Goal: Task Accomplishment & Management: Use online tool/utility

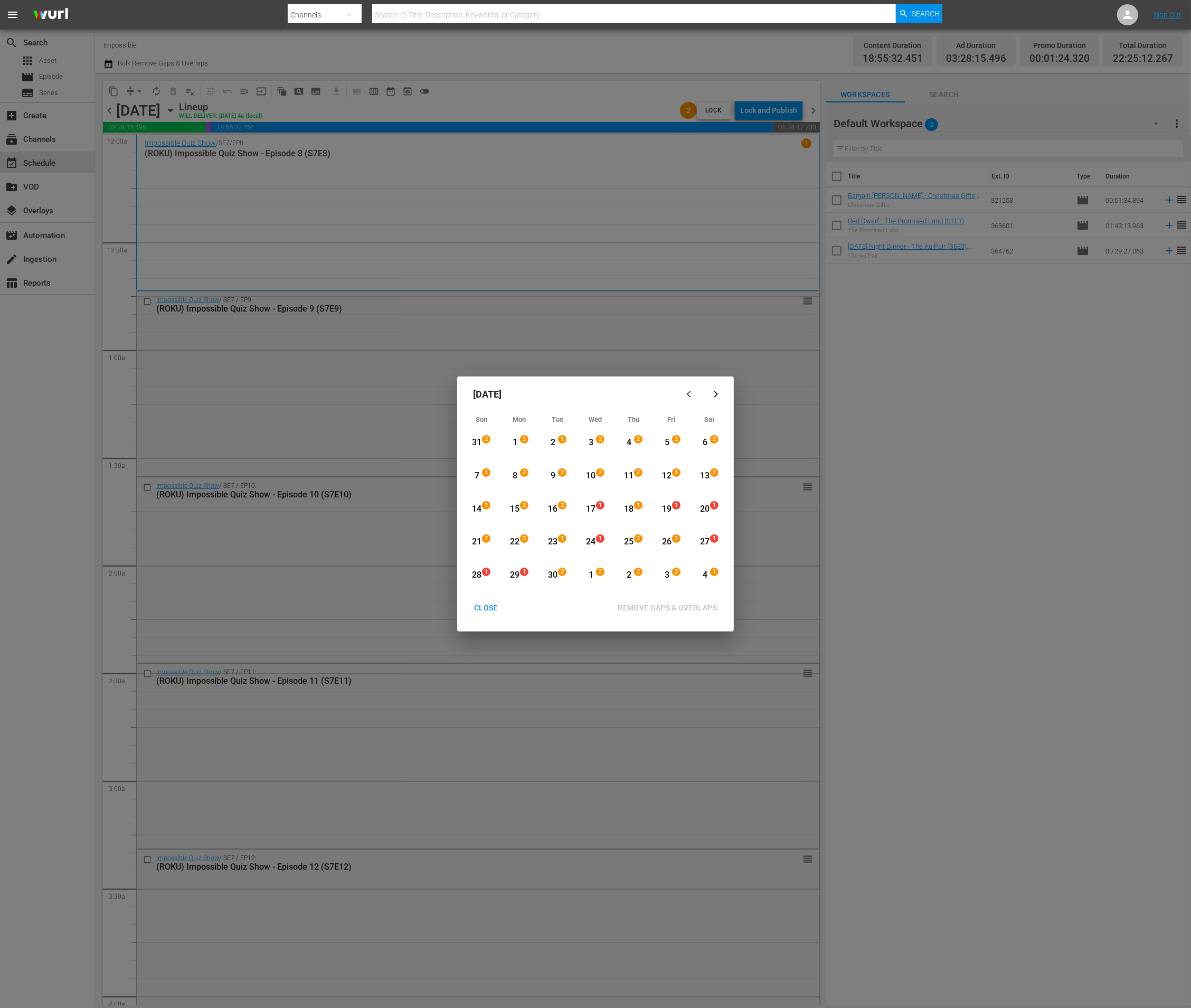
click at [554, 510] on div "16" at bounding box center [553, 509] width 13 height 12
click at [702, 574] on div "4" at bounding box center [705, 575] width 13 height 12
click at [690, 610] on div "REMOVE GAPS & OVERLAPS" at bounding box center [667, 608] width 116 height 13
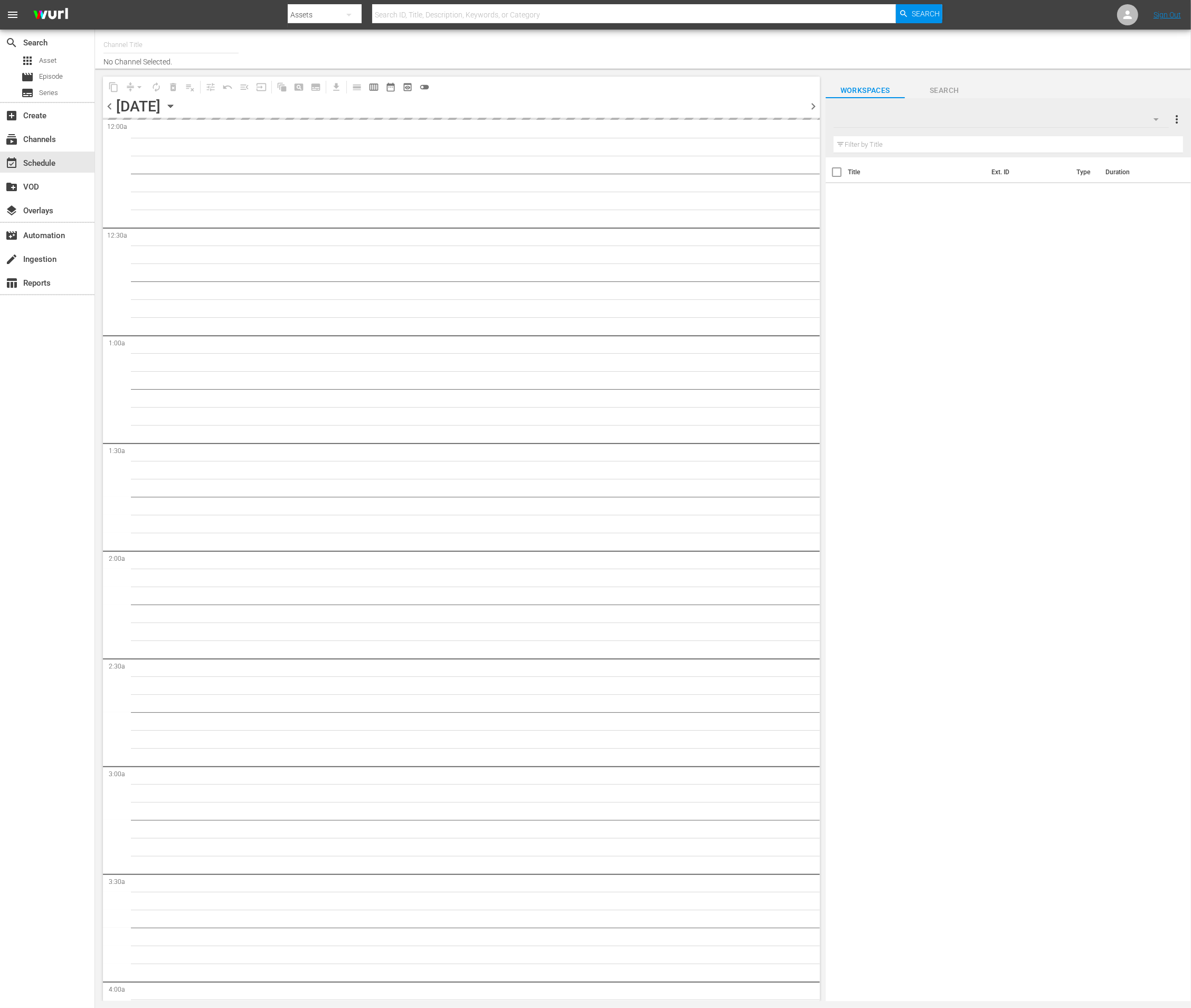
type input "Impossible (1011)"
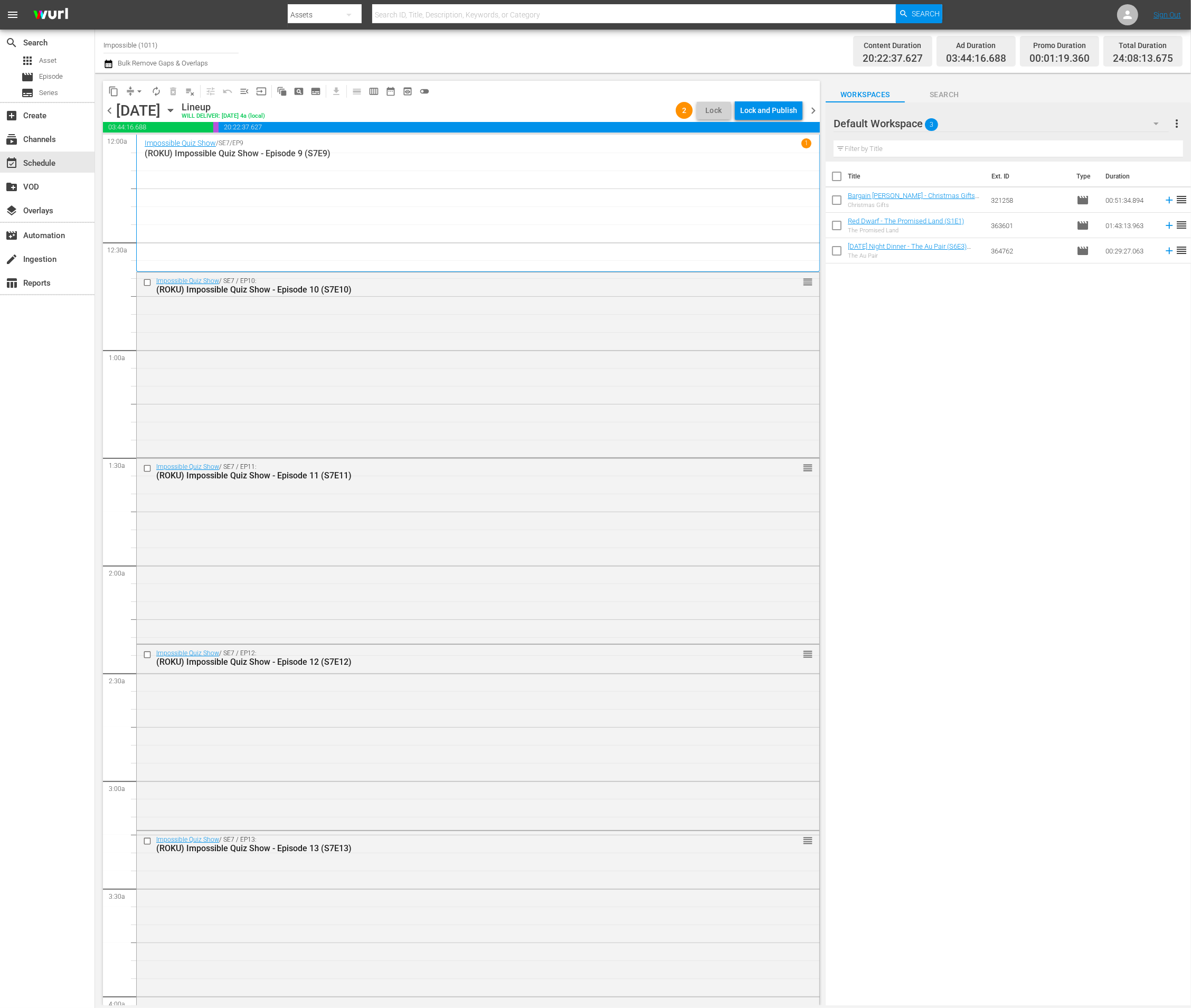
click at [105, 64] on icon "button" at bounding box center [108, 64] width 7 height 8
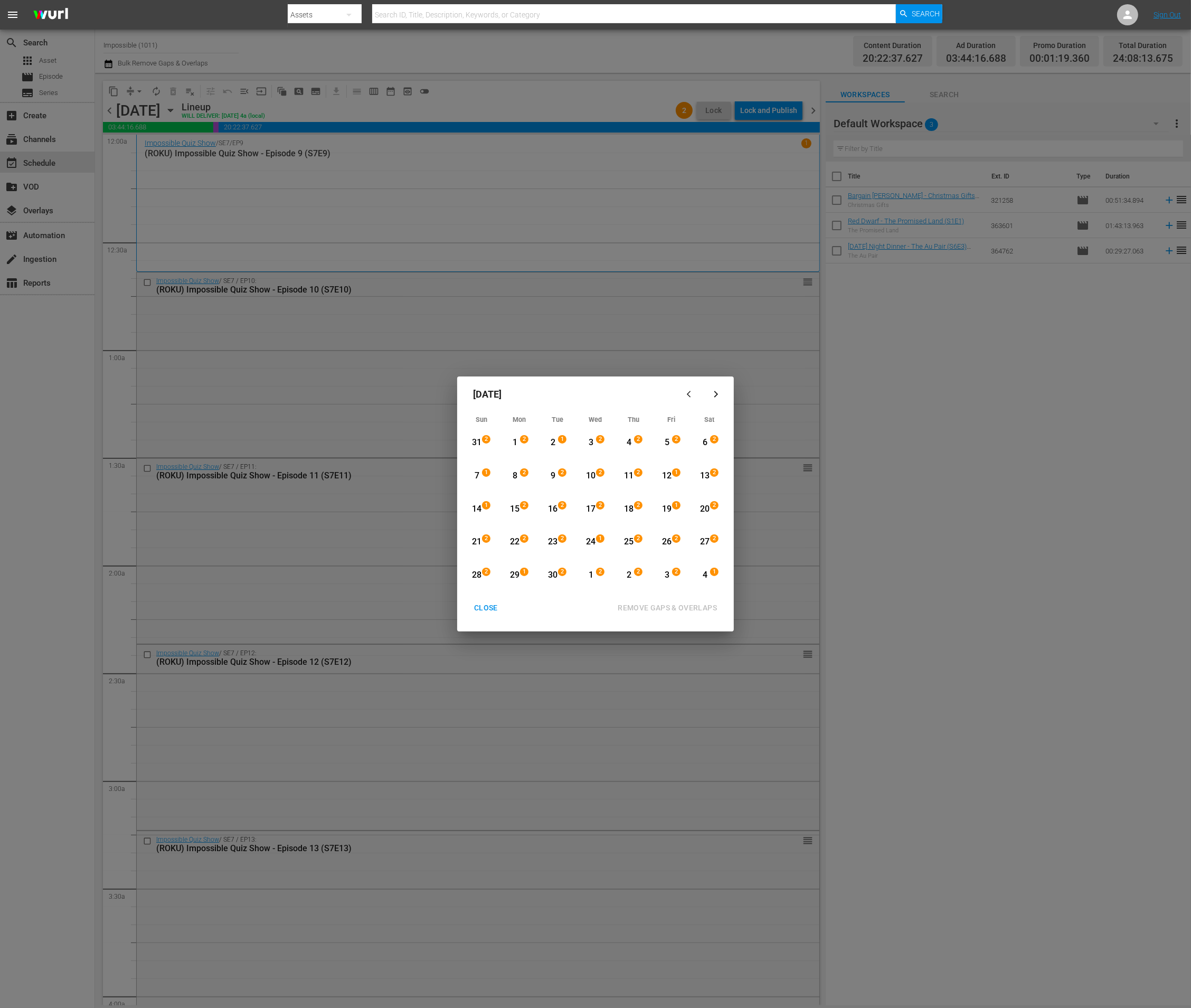
click at [709, 389] on button "button" at bounding box center [716, 395] width 25 height 25
click at [511, 441] on div "29" at bounding box center [515, 443] width 13 height 12
click at [596, 514] on div "15" at bounding box center [591, 509] width 13 height 12
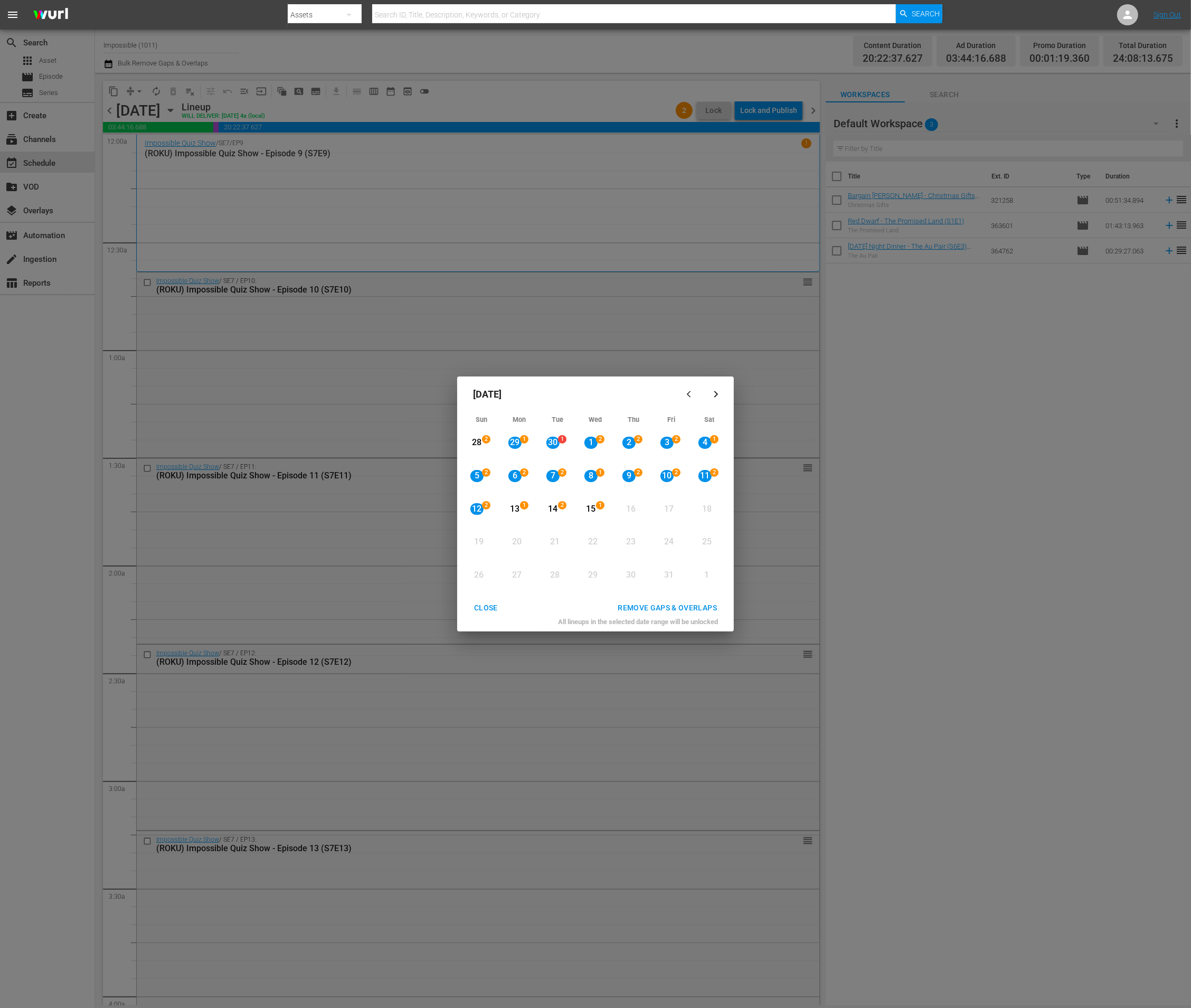
click at [645, 604] on div "REMOVE GAPS & OVERLAPS" at bounding box center [667, 608] width 116 height 13
click at [477, 510] on div "12" at bounding box center [477, 509] width 13 height 12
click at [596, 511] on div "15" at bounding box center [591, 509] width 13 height 12
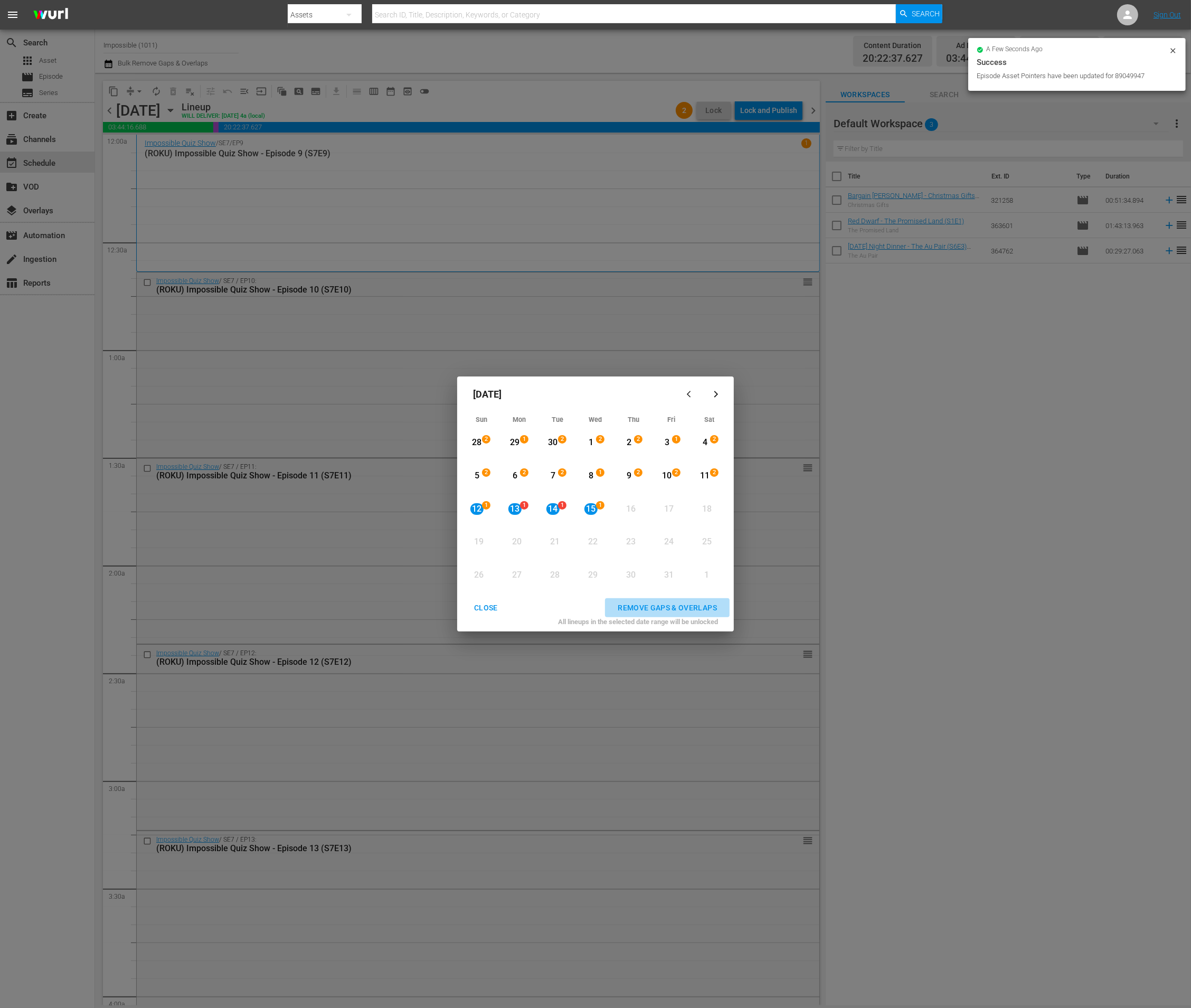
click at [639, 606] on div "REMOVE GAPS & OVERLAPS" at bounding box center [667, 608] width 116 height 13
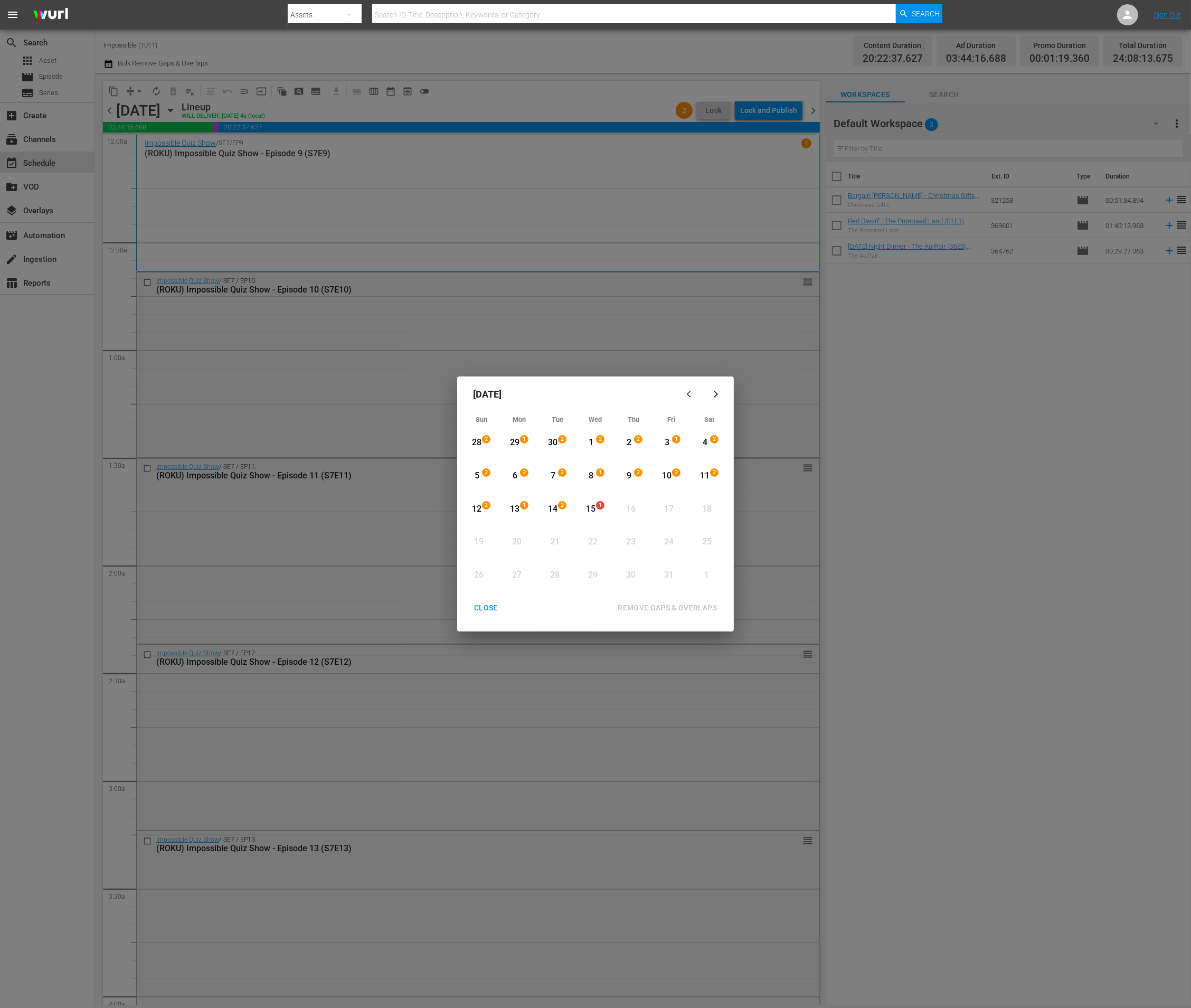
drag, startPoint x: 553, startPoint y: 513, endPoint x: 559, endPoint y: 516, distance: 6.7
click at [553, 513] on div "14" at bounding box center [553, 509] width 13 height 12
click at [596, 511] on div "15" at bounding box center [591, 509] width 13 height 12
click at [683, 610] on div "REMOVE GAPS & OVERLAPS" at bounding box center [667, 608] width 116 height 13
click at [496, 600] on button "CLOSE" at bounding box center [486, 608] width 49 height 19
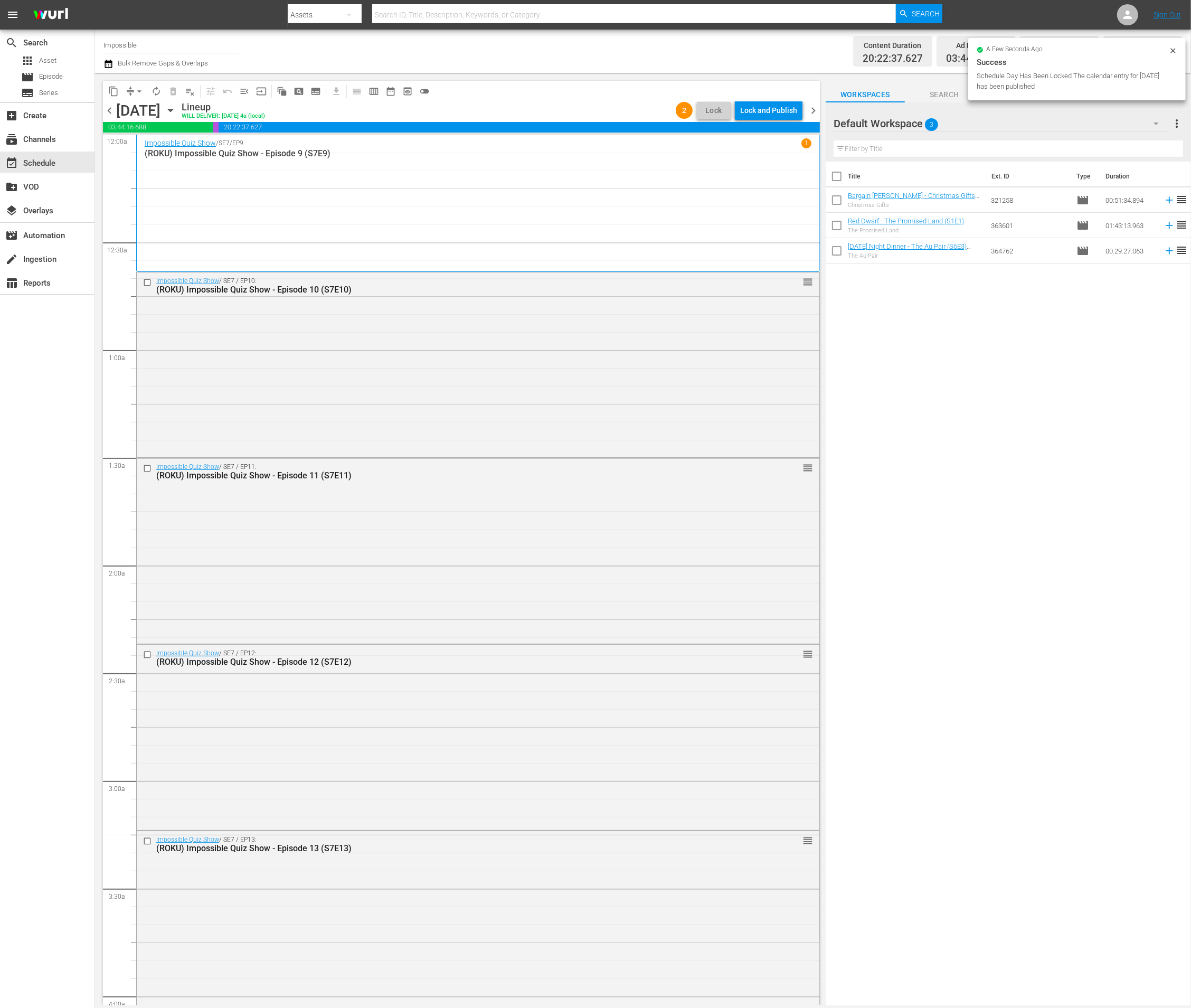
click at [112, 65] on icon "button" at bounding box center [109, 64] width 10 height 13
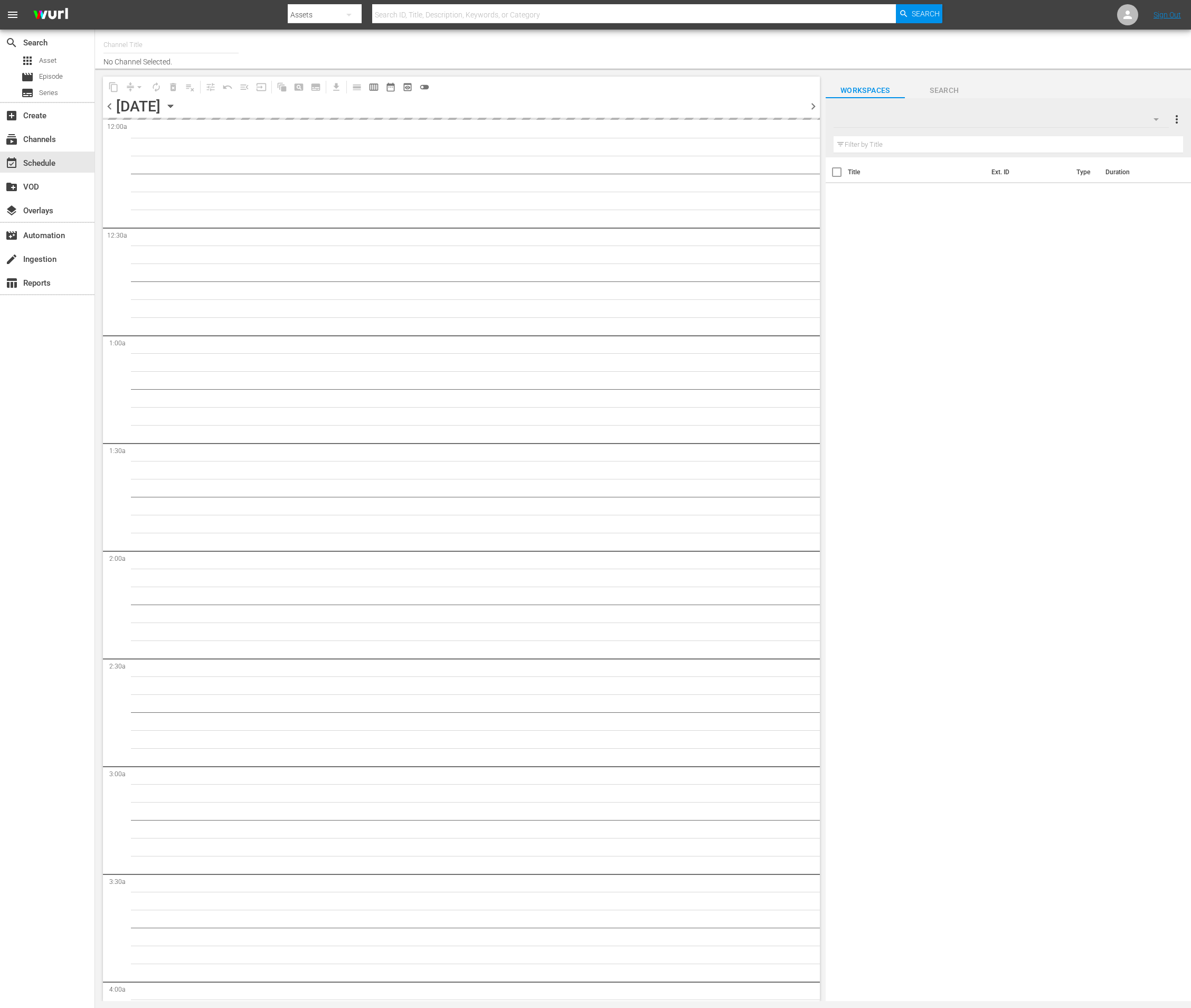
type input "Impossible (1011)"
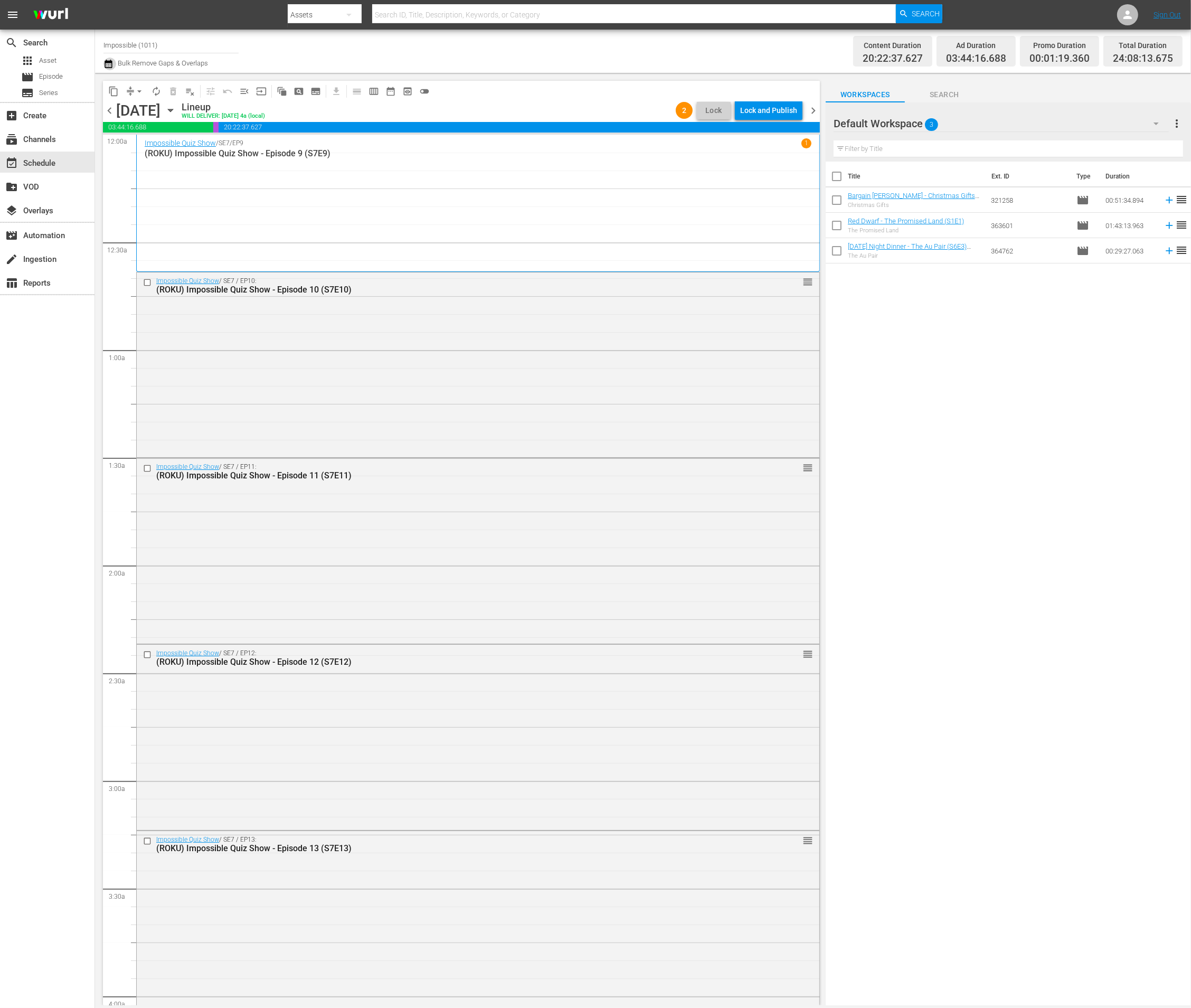
click at [109, 64] on icon "button" at bounding box center [109, 64] width 10 height 13
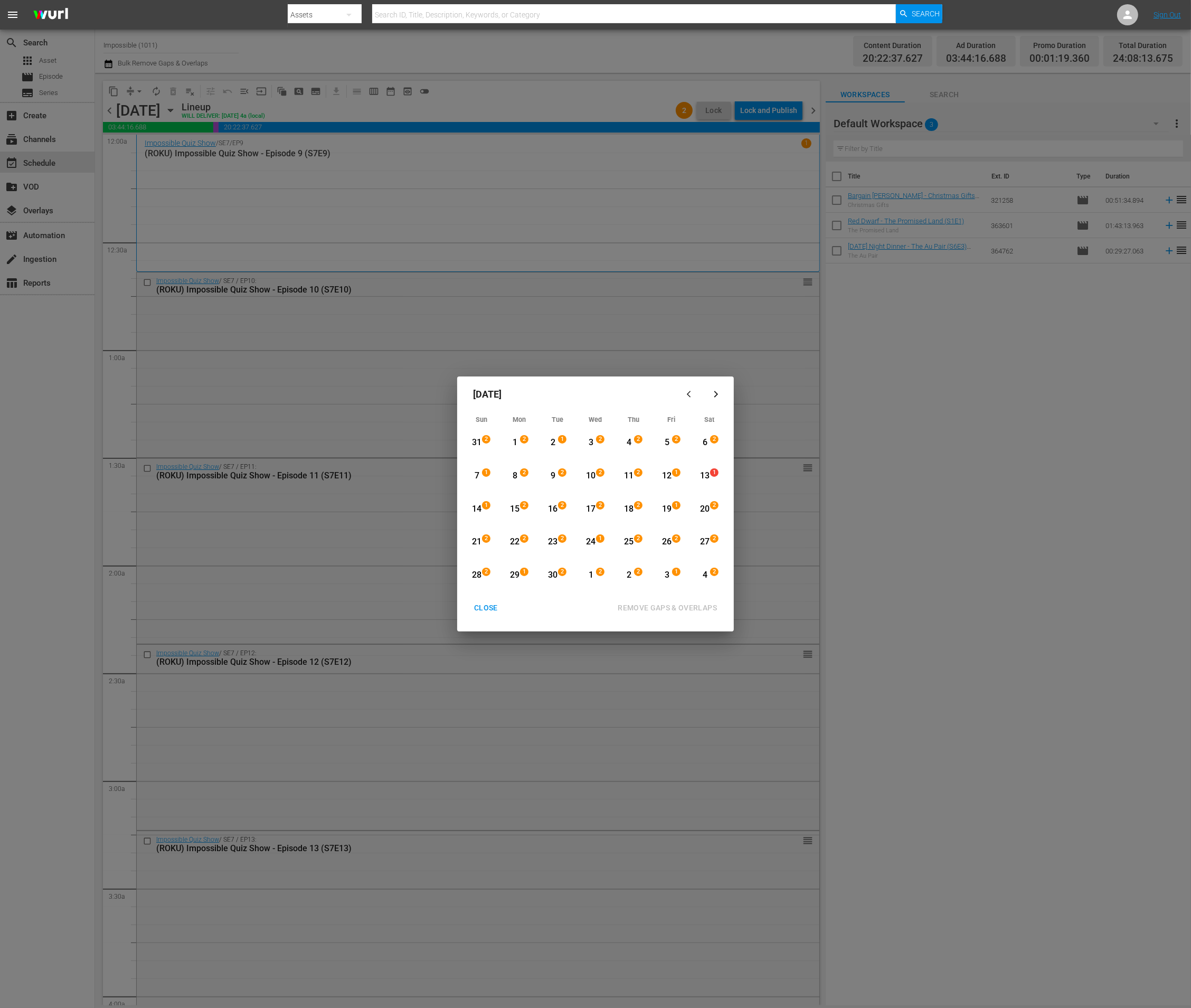
click at [491, 607] on div "CLOSE" at bounding box center [485, 608] width 41 height 13
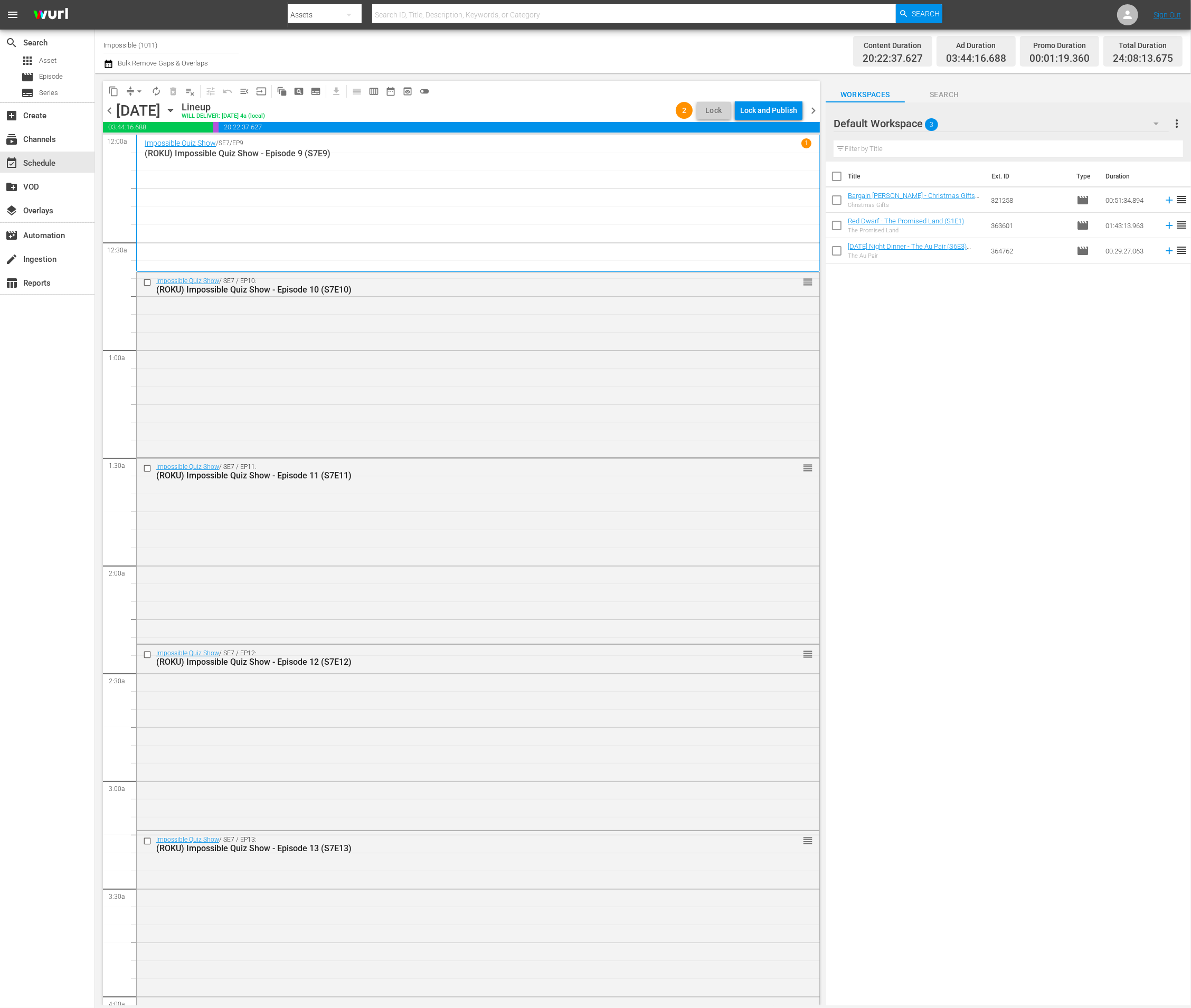
click at [109, 64] on icon "button" at bounding box center [109, 64] width 10 height 13
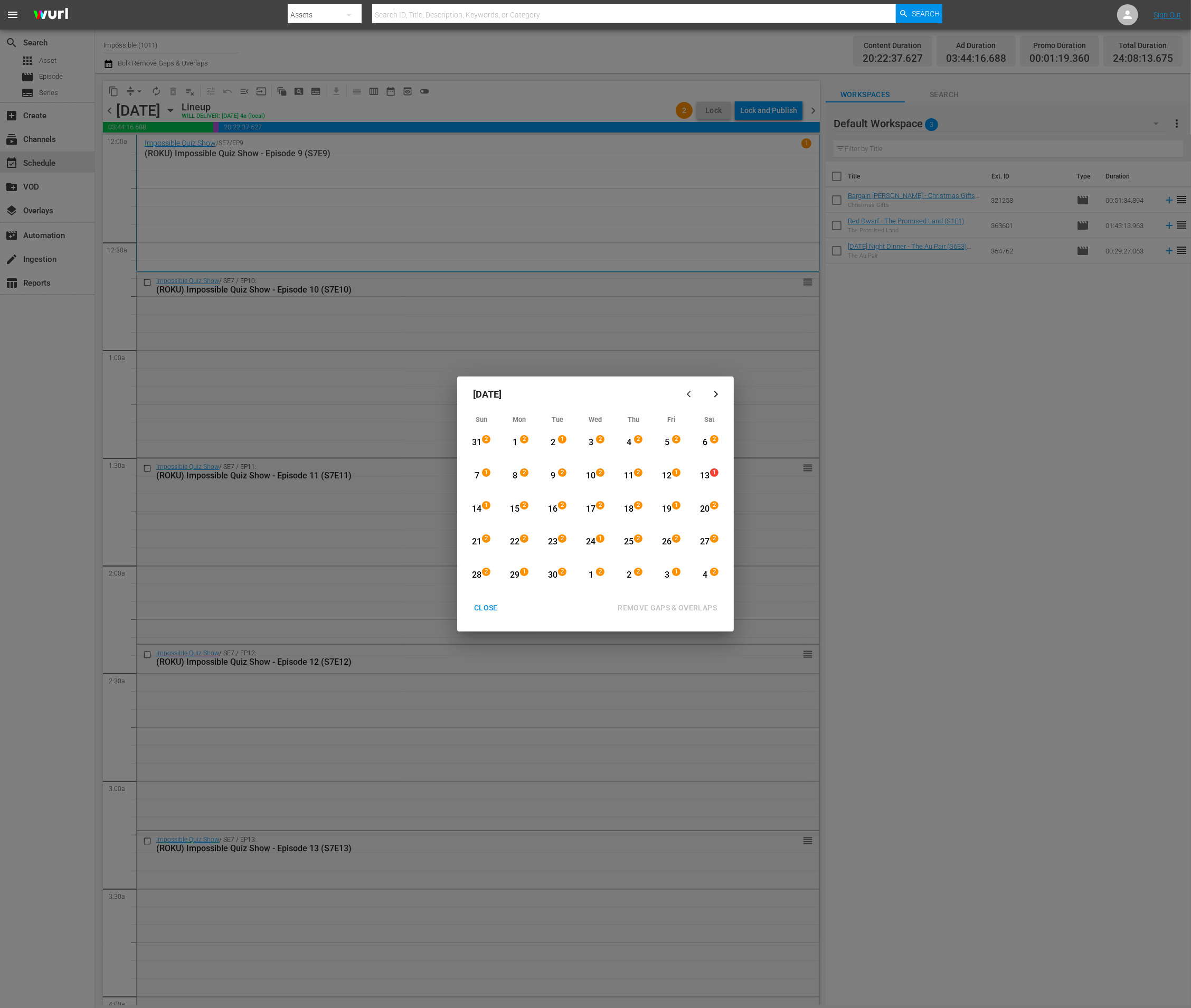
click at [670, 477] on div "12" at bounding box center [667, 476] width 13 height 12
click at [706, 578] on div "4" at bounding box center [705, 575] width 13 height 12
click at [709, 608] on div "REMOVE GAPS & OVERLAPS" at bounding box center [667, 608] width 116 height 13
drag, startPoint x: 618, startPoint y: 537, endPoint x: 621, endPoint y: 545, distance: 8.5
click at [618, 537] on div "Month View" at bounding box center [620, 542] width 4 height 29
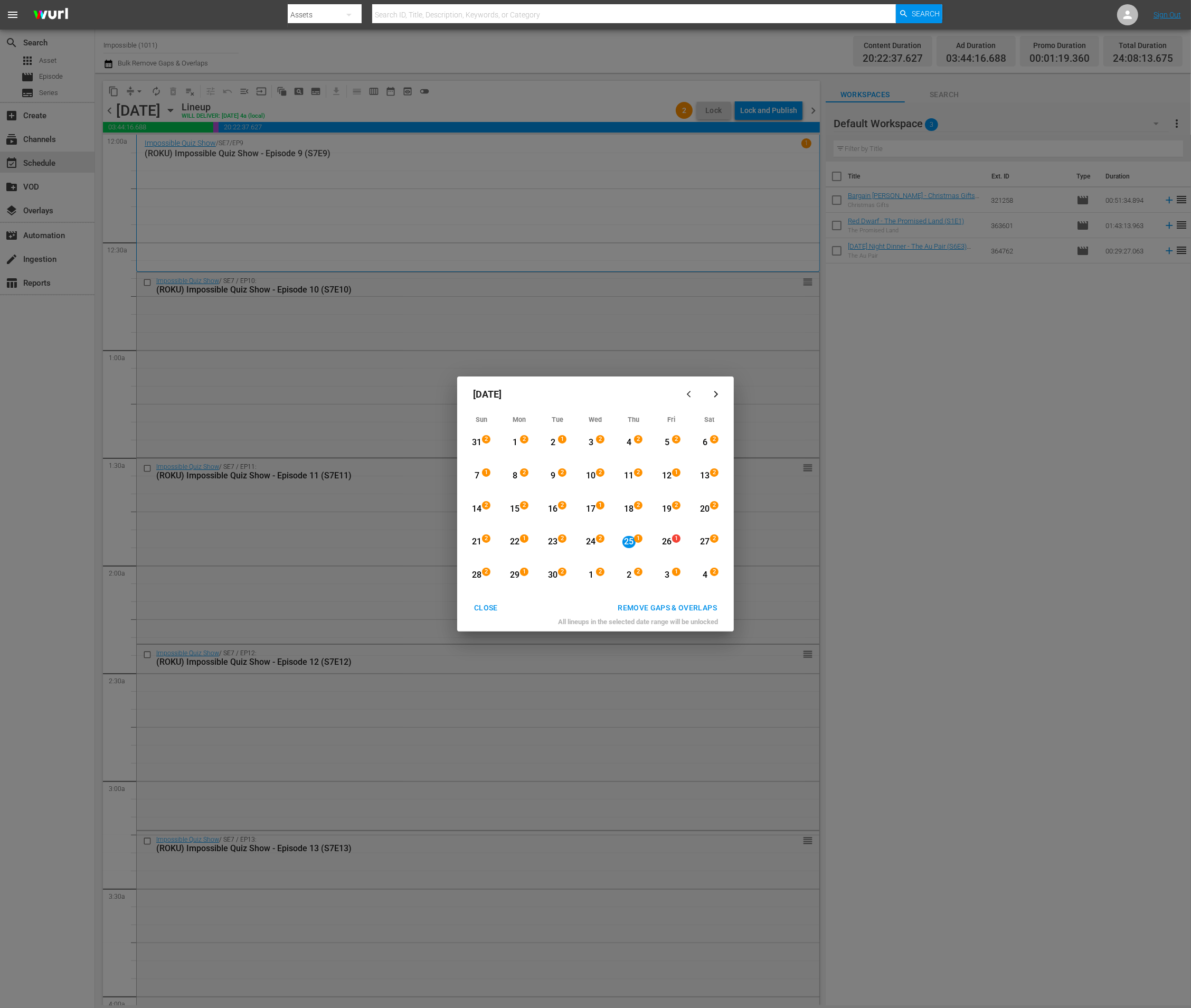
click at [627, 548] on div "25" at bounding box center [629, 542] width 13 height 29
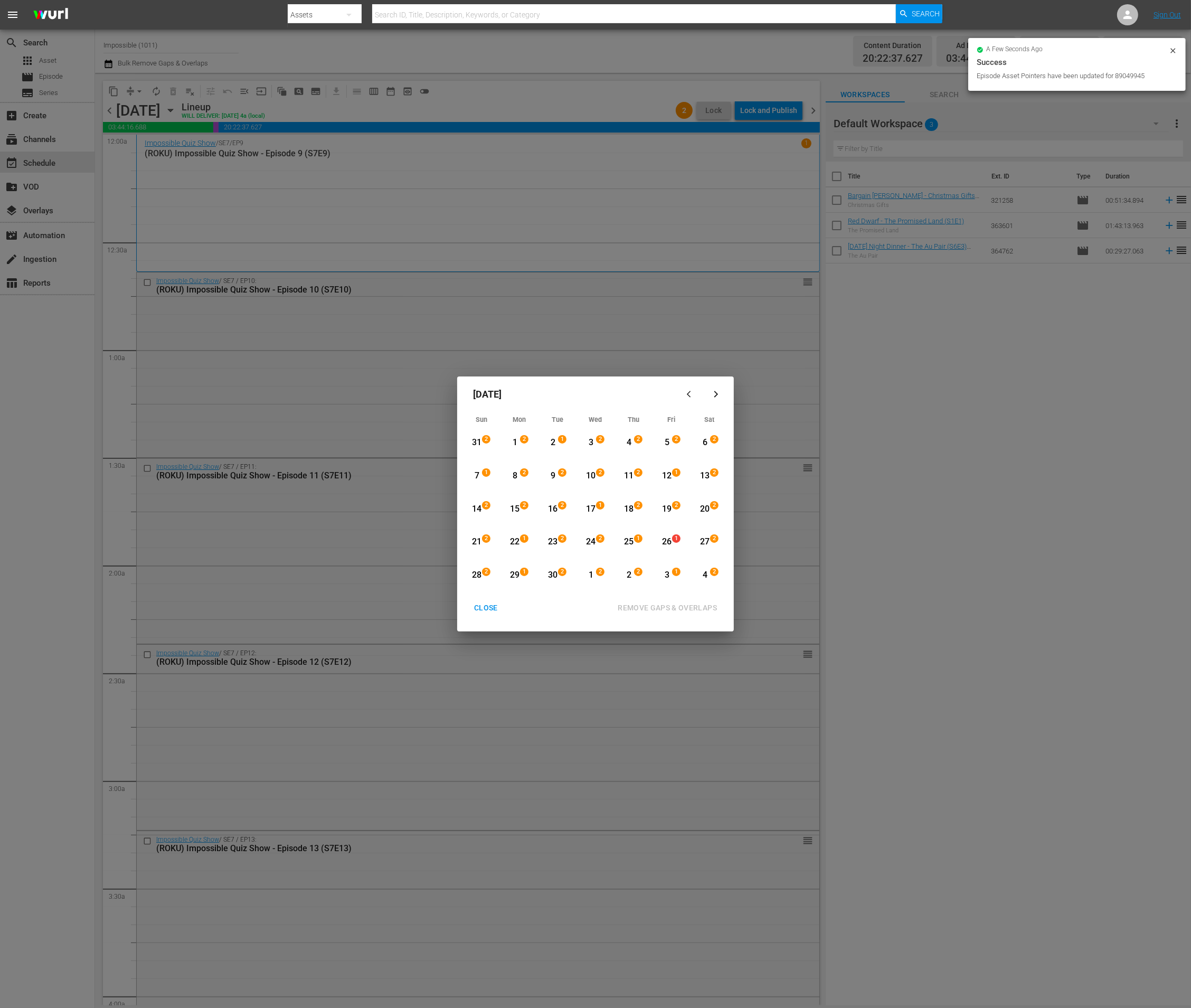
click at [634, 547] on div "25" at bounding box center [629, 542] width 13 height 12
click at [711, 578] on div "2" at bounding box center [715, 576] width 8 height 10
click at [715, 607] on div "REMOVE GAPS & OVERLAPS" at bounding box center [667, 608] width 116 height 13
click at [715, 393] on icon "button" at bounding box center [716, 394] width 4 height 7
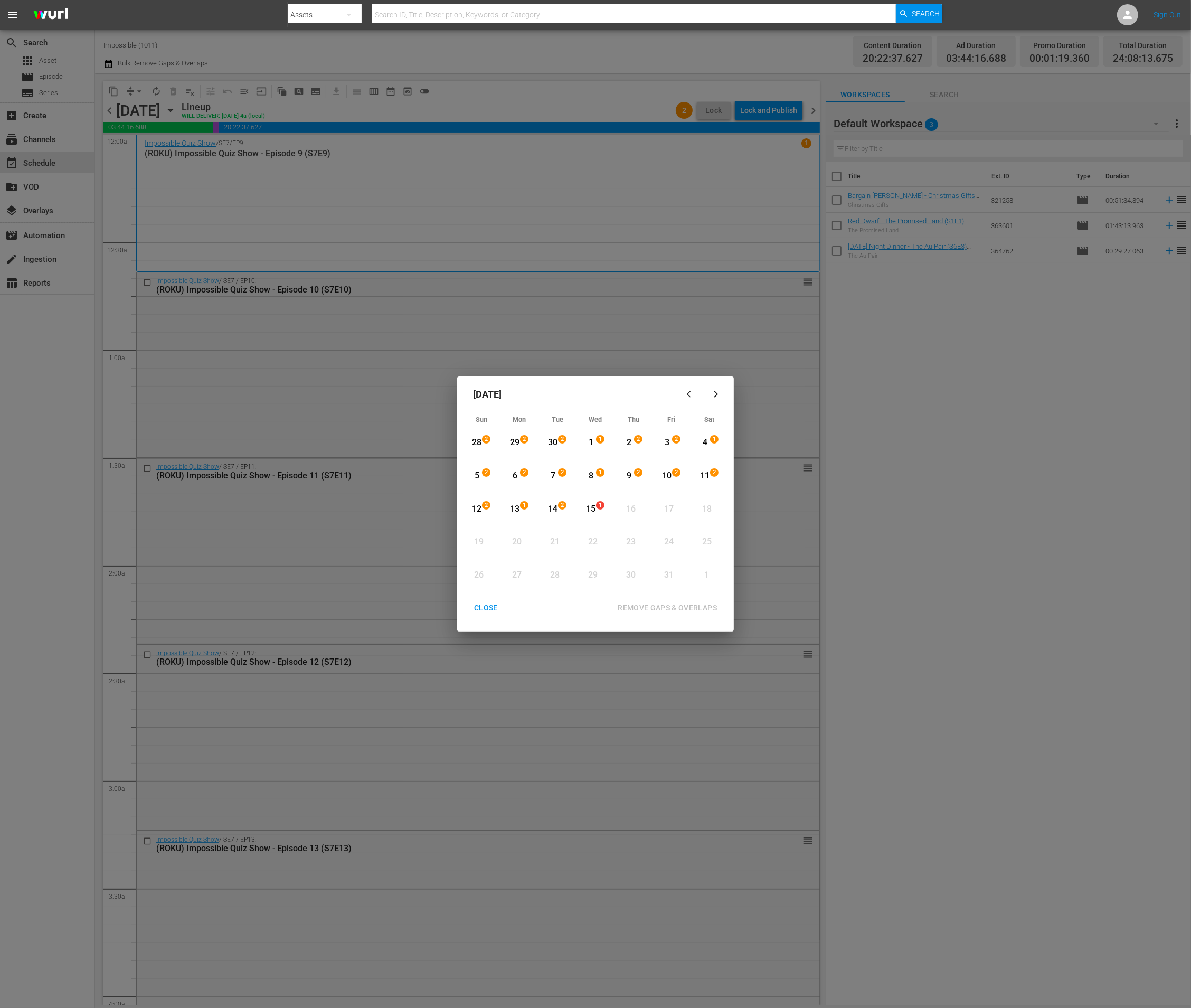
click at [695, 389] on button "button" at bounding box center [691, 395] width 25 height 25
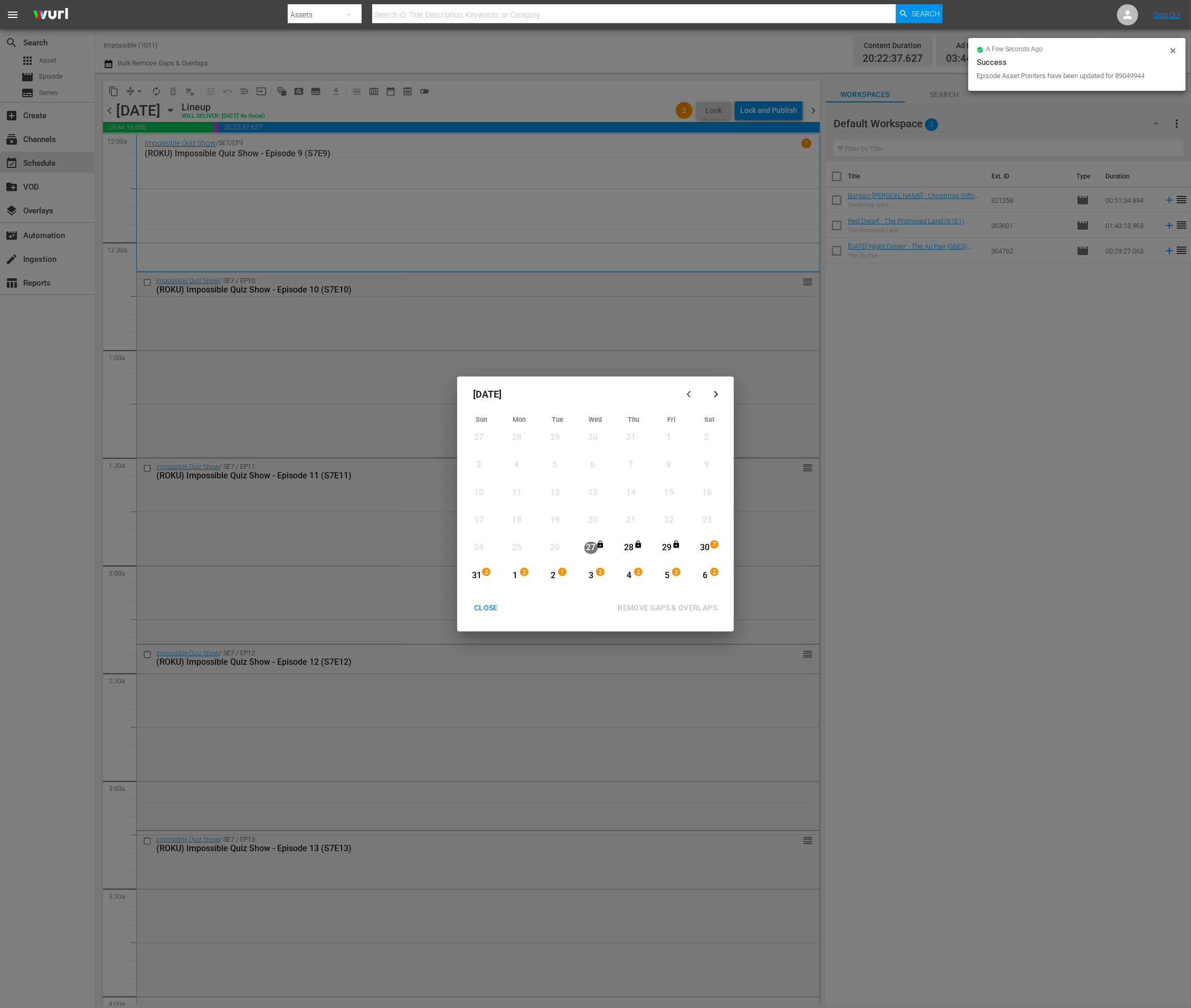
click at [482, 605] on div "CLOSE" at bounding box center [485, 608] width 41 height 13
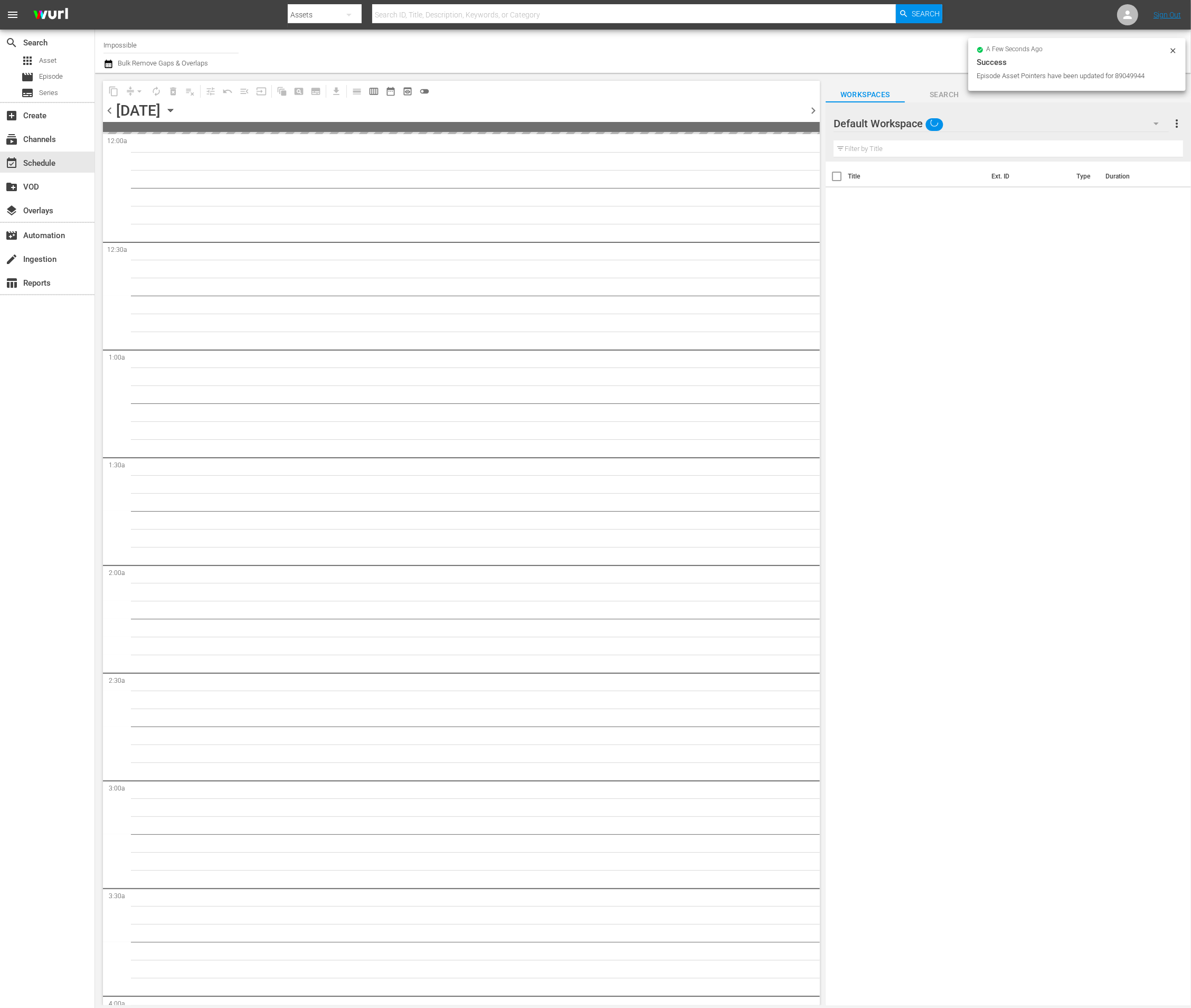
click at [177, 109] on icon "button" at bounding box center [171, 110] width 12 height 12
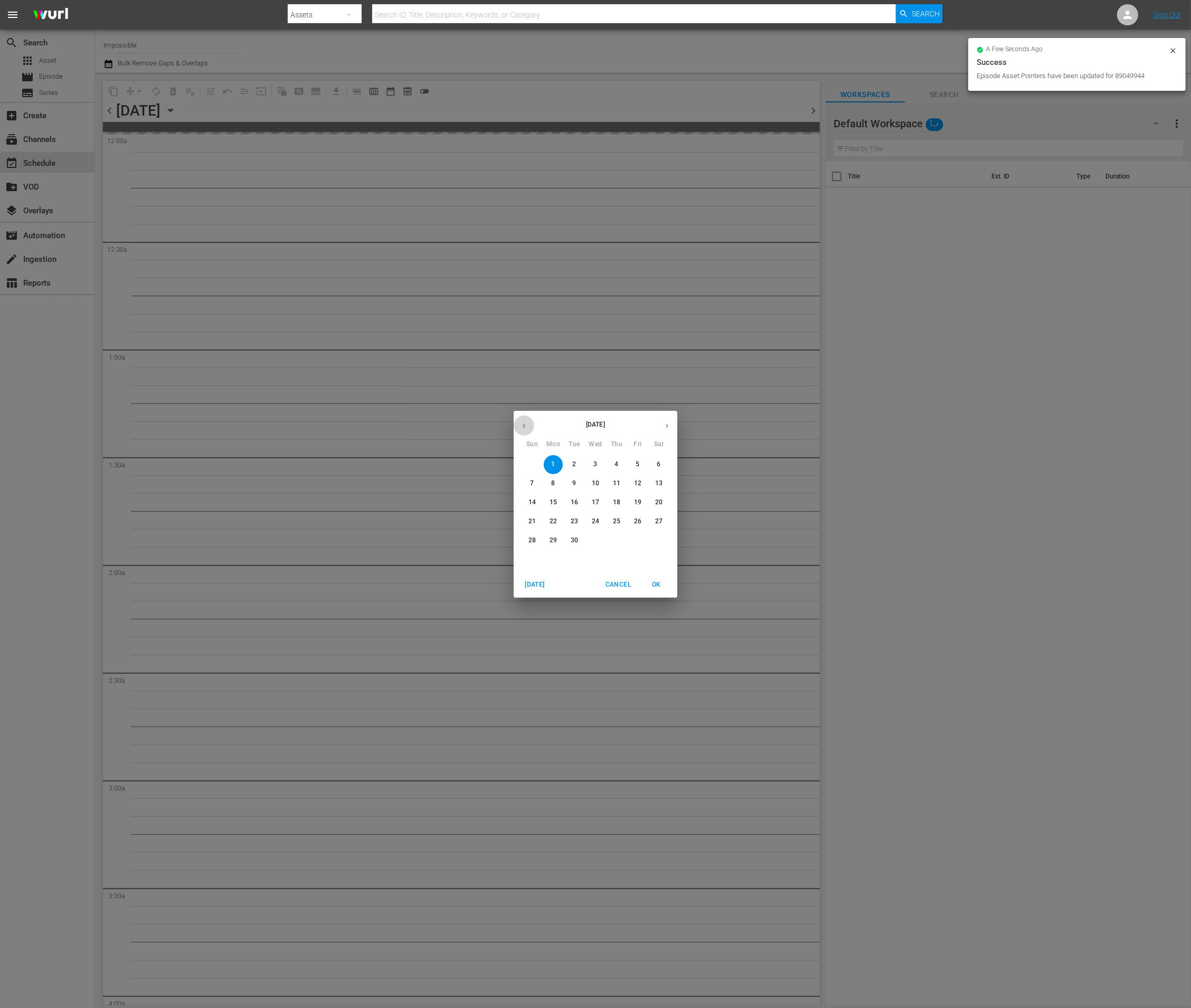
click at [525, 426] on icon "button" at bounding box center [524, 426] width 8 height 8
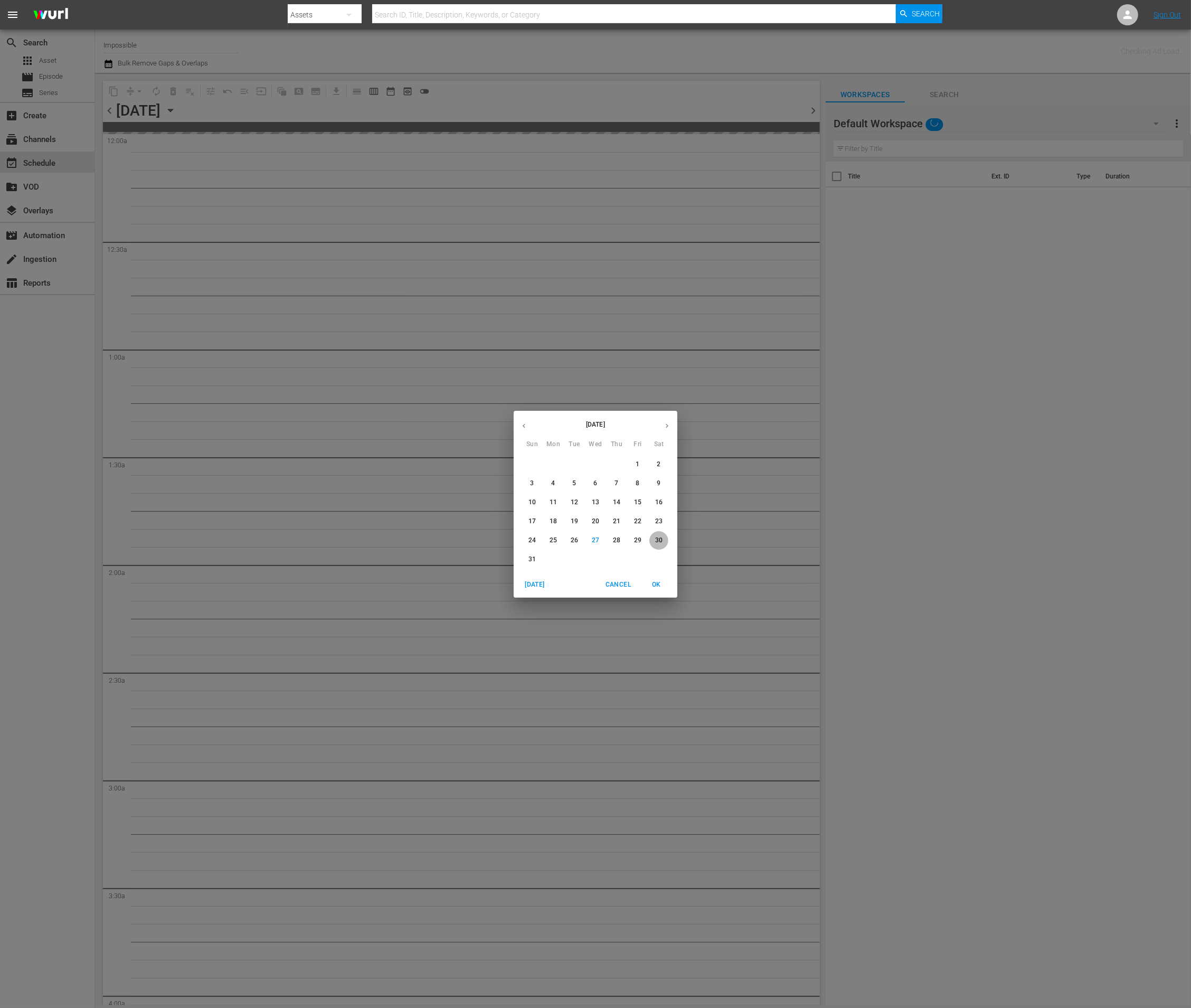
click at [656, 542] on p "30" at bounding box center [659, 540] width 7 height 9
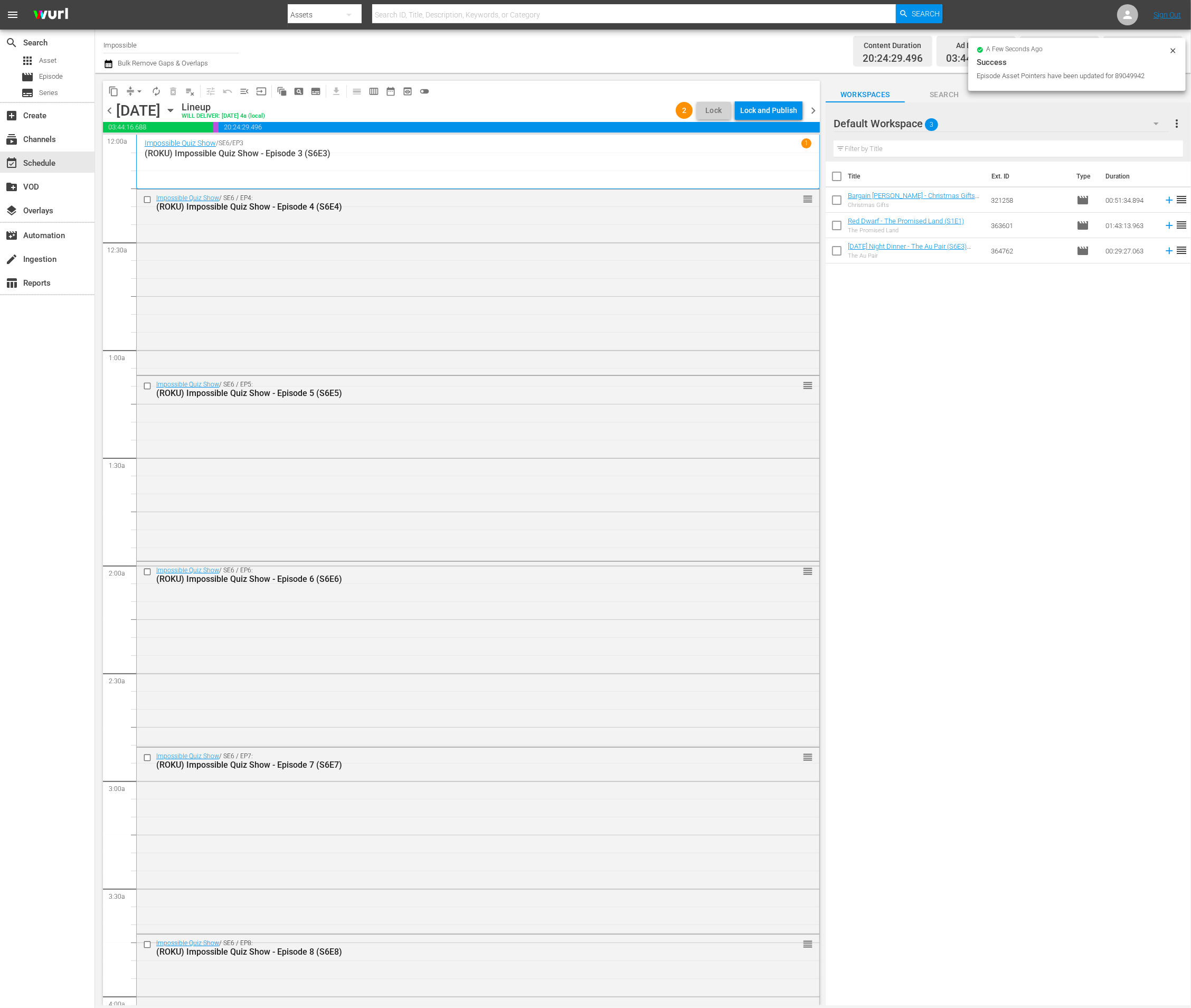
click at [756, 85] on div "content_copy compress arrow_drop_down autorenew_outlined delete_forever_outline…" at bounding box center [461, 91] width 717 height 21
click at [753, 115] on div "Lock and Publish" at bounding box center [768, 110] width 57 height 19
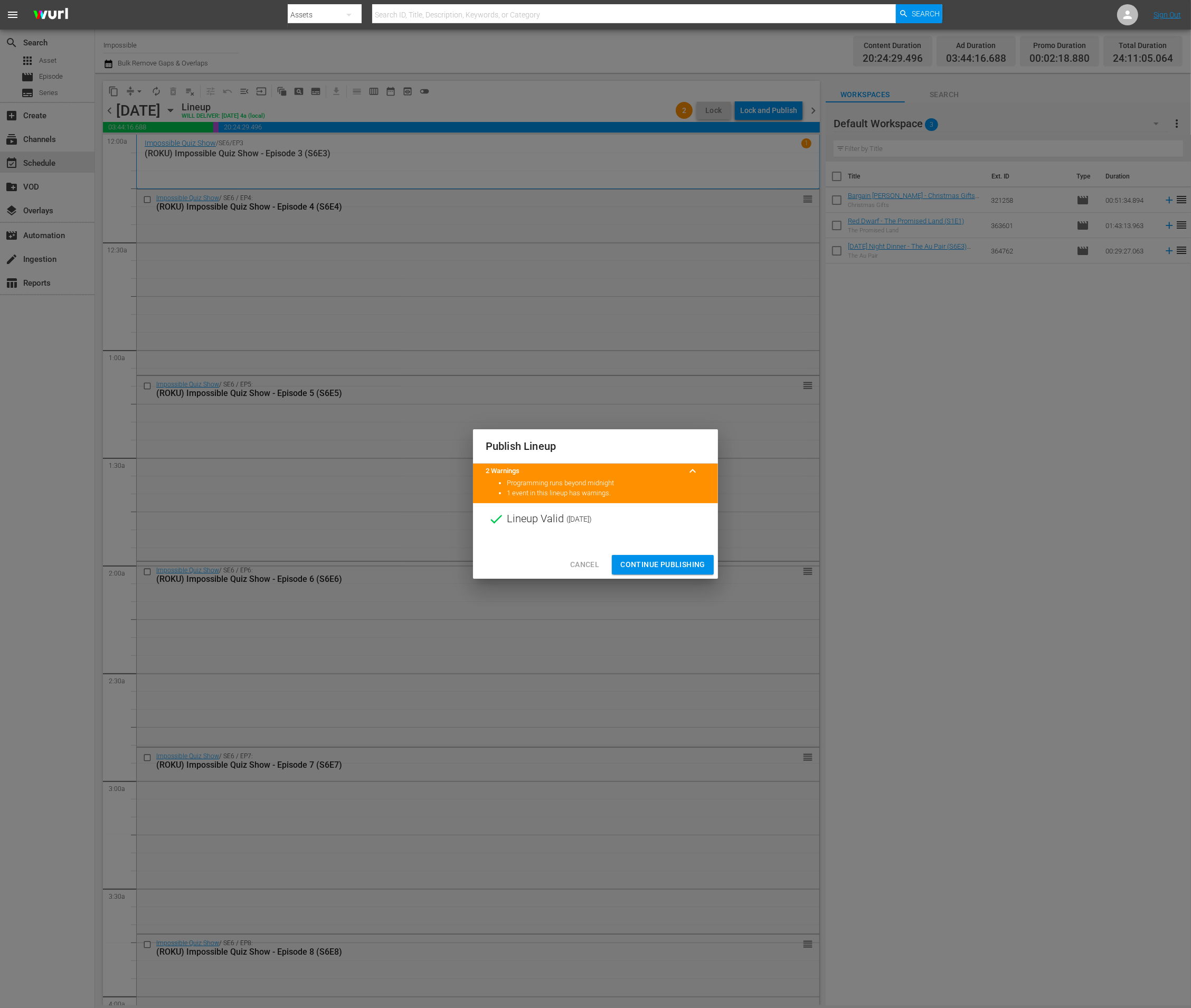
click at [633, 556] on button "Continue Publishing" at bounding box center [663, 565] width 102 height 19
